Goal: Information Seeking & Learning: Learn about a topic

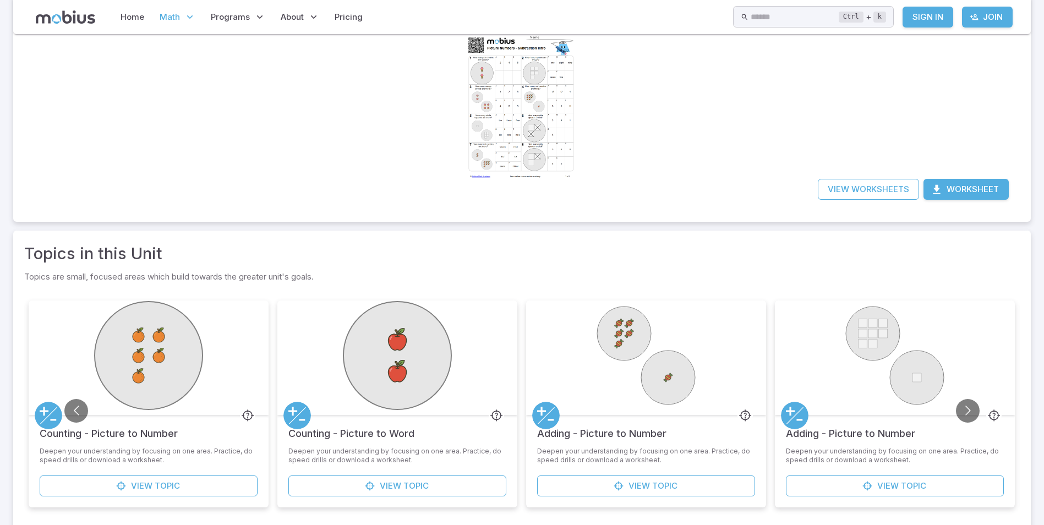
scroll to position [55, 0]
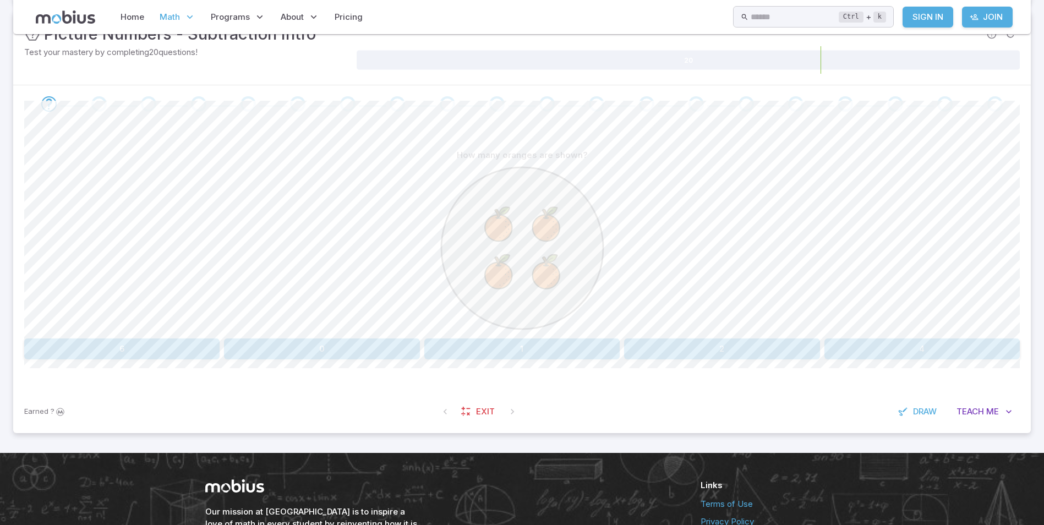
scroll to position [110, 0]
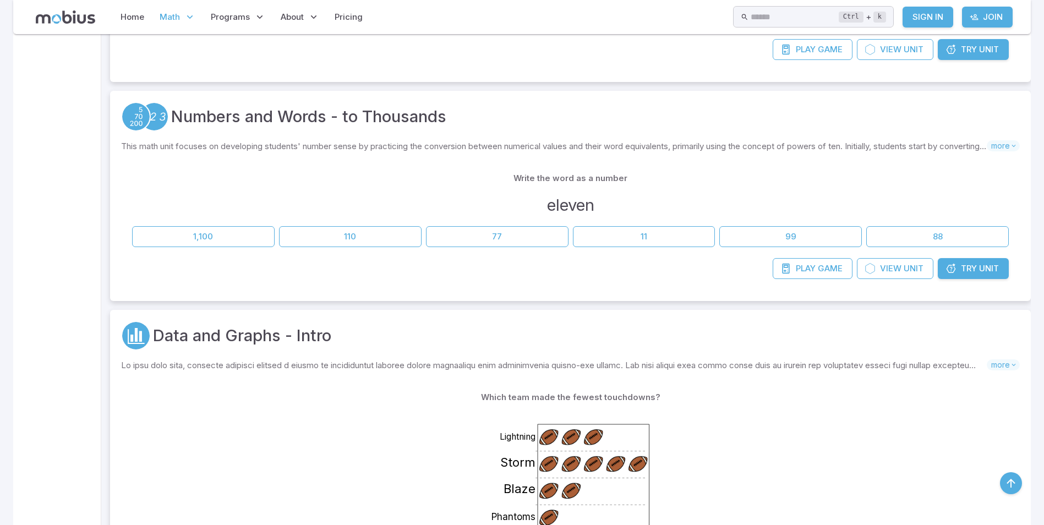
scroll to position [495, 0]
